Goal: Find specific page/section: Find specific page/section

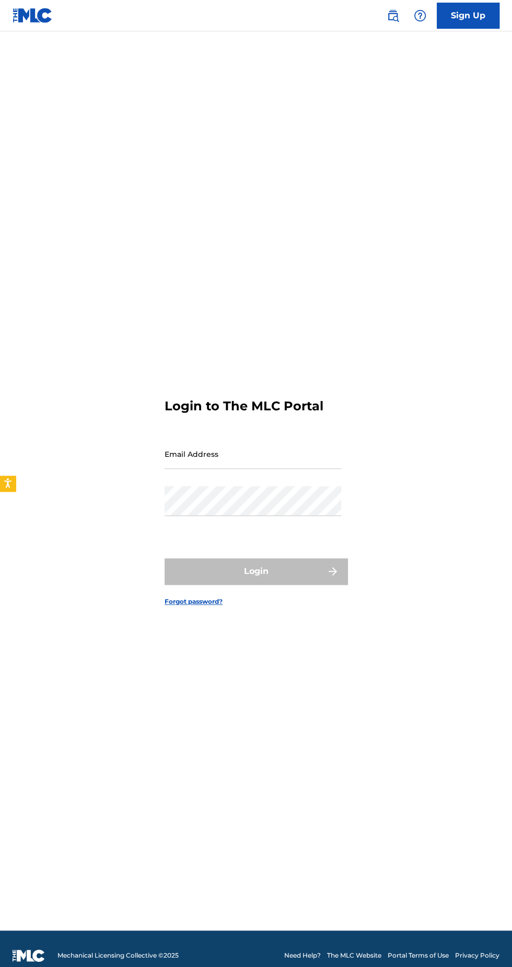
click at [211, 469] on input "Email Address" at bounding box center [253, 454] width 177 height 30
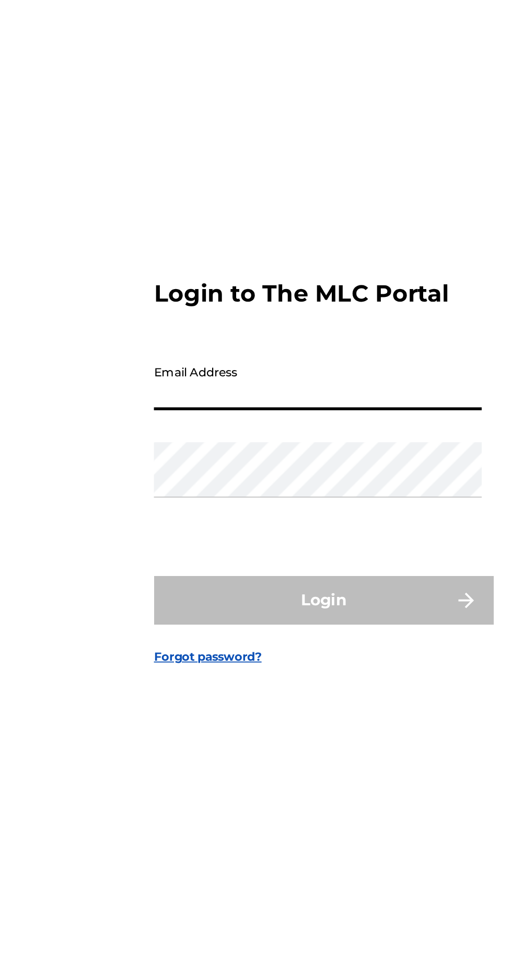
type input "[PERSON_NAME][EMAIL_ADDRESS][PERSON_NAME][DOMAIN_NAME]"
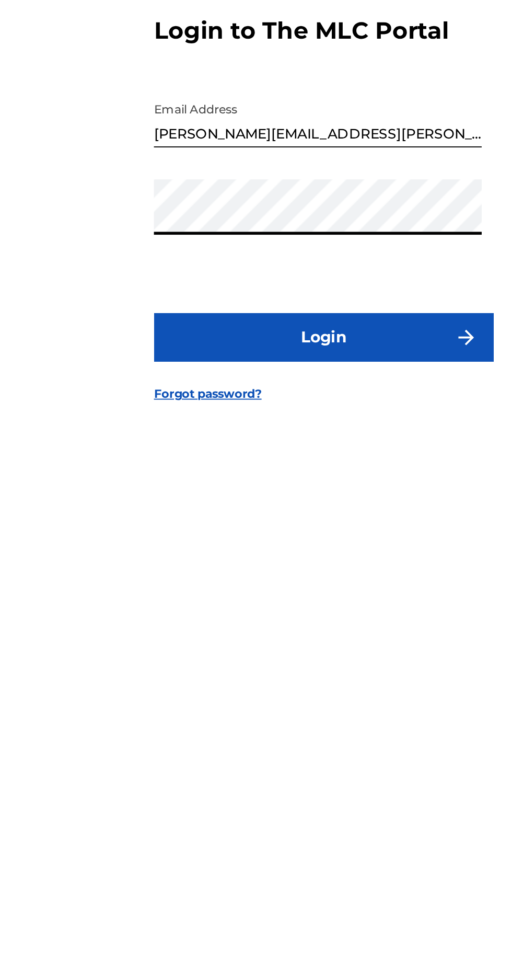
click at [292, 584] on button "Login" at bounding box center [256, 571] width 183 height 26
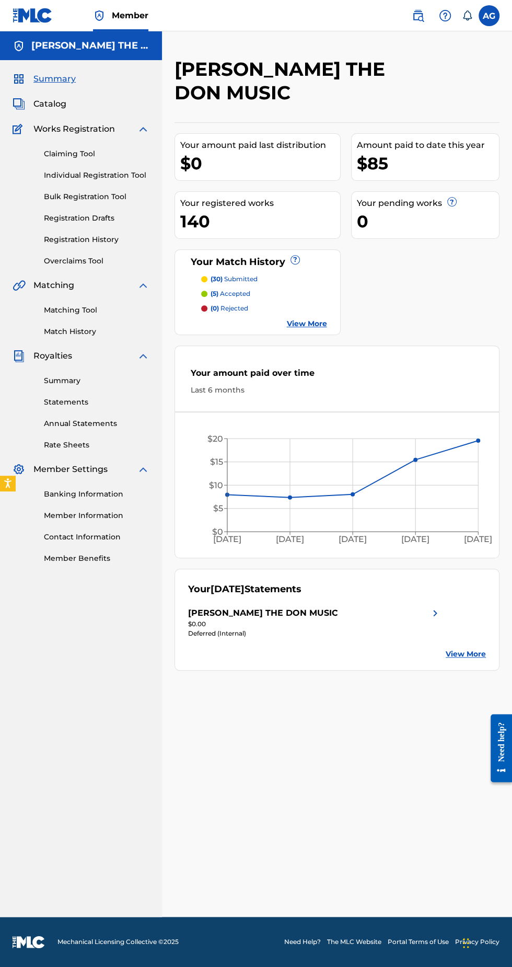
scroll to position [31, 0]
click at [57, 98] on span "Catalog" at bounding box center [49, 104] width 33 height 13
